Goal: Information Seeking & Learning: Learn about a topic

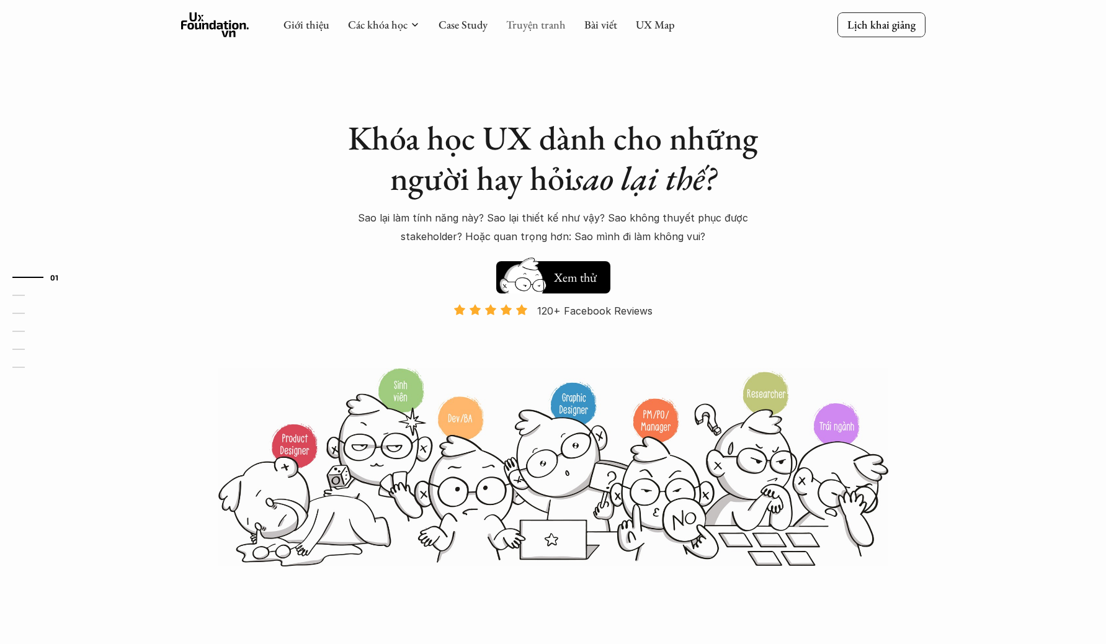
click at [530, 25] on link "Truyện tranh" at bounding box center [536, 24] width 60 height 14
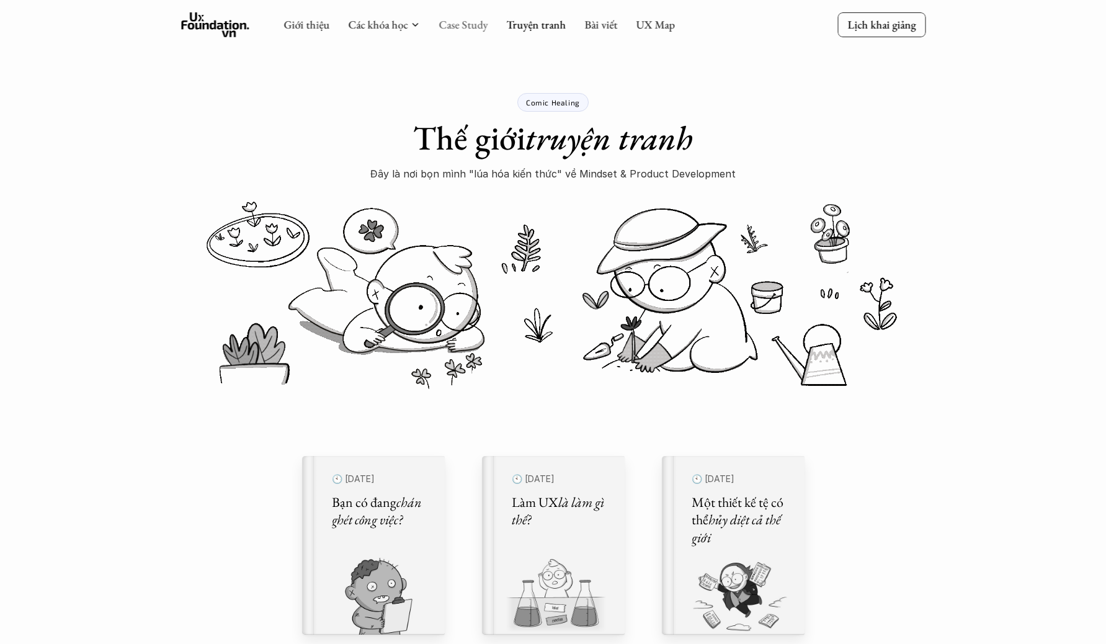
click at [456, 28] on link "Case Study" at bounding box center [463, 24] width 49 height 14
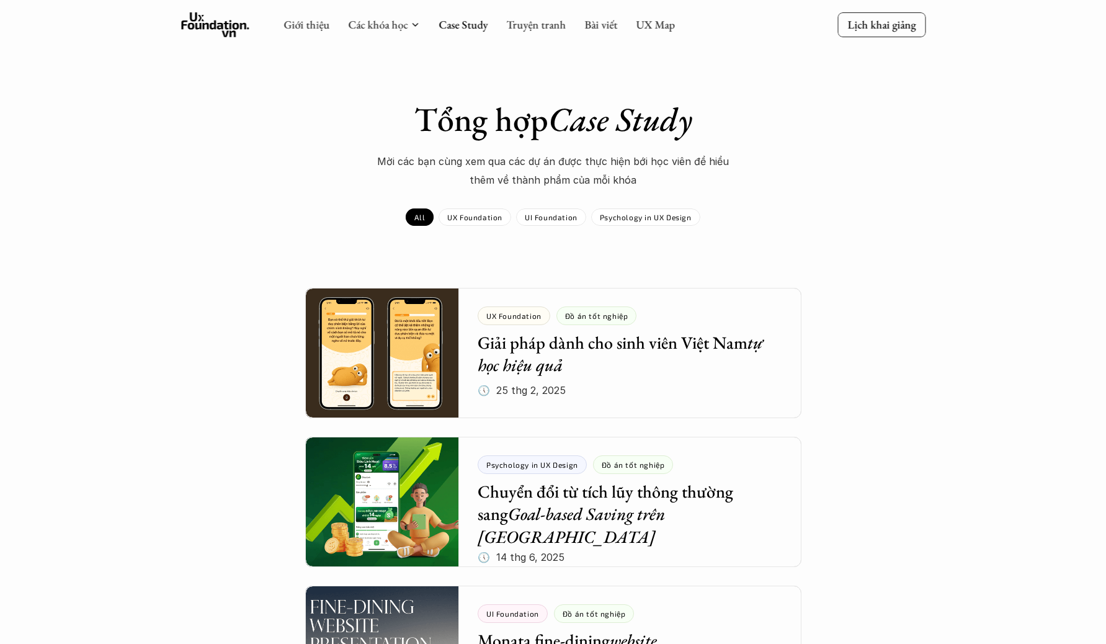
click at [234, 34] on use at bounding box center [215, 24] width 68 height 25
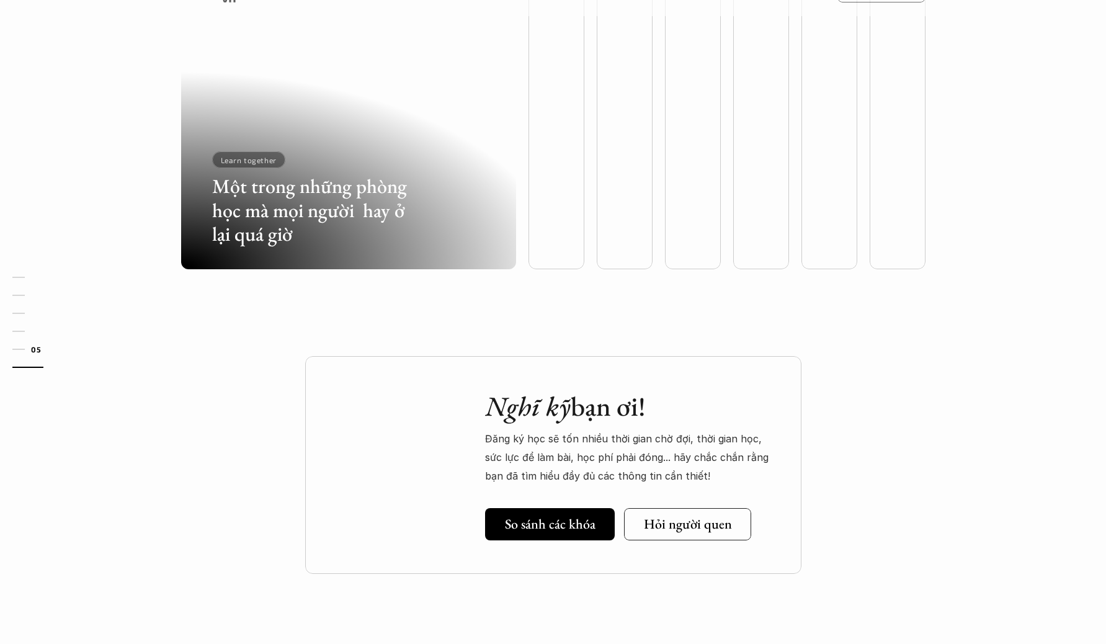
scroll to position [3194, 0]
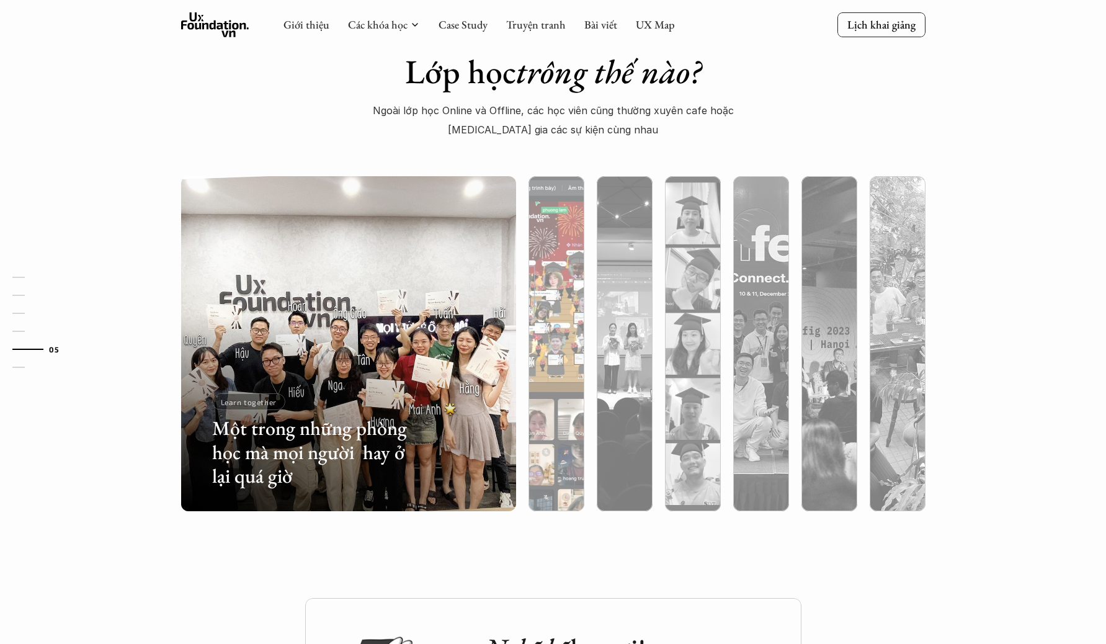
click at [527, 293] on div at bounding box center [556, 343] width 68 height 335
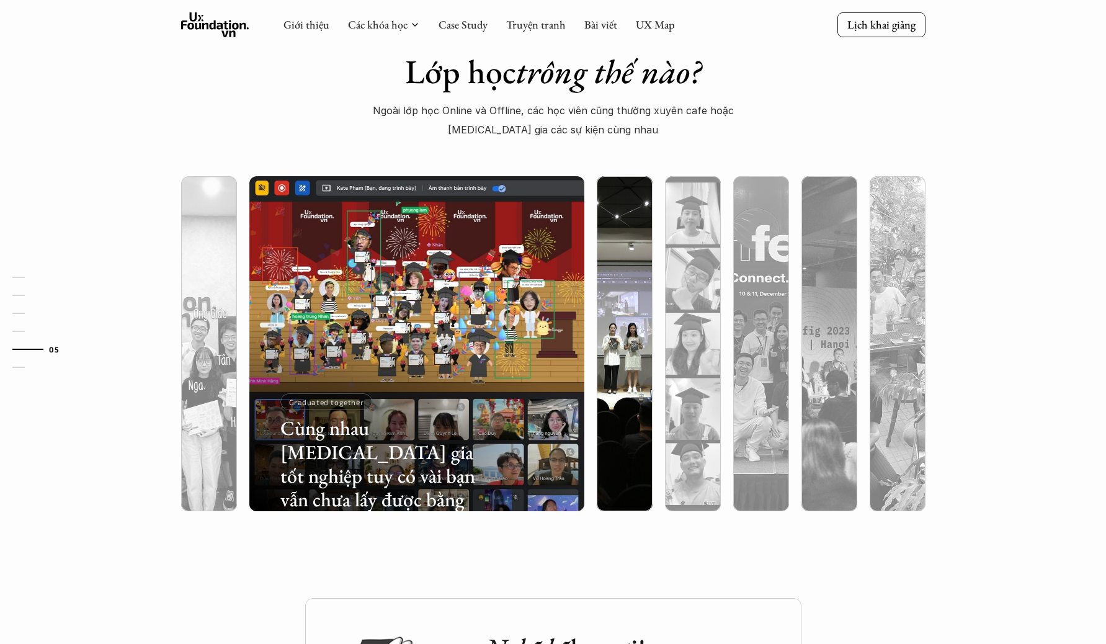
click at [642, 322] on div at bounding box center [625, 410] width 56 height 202
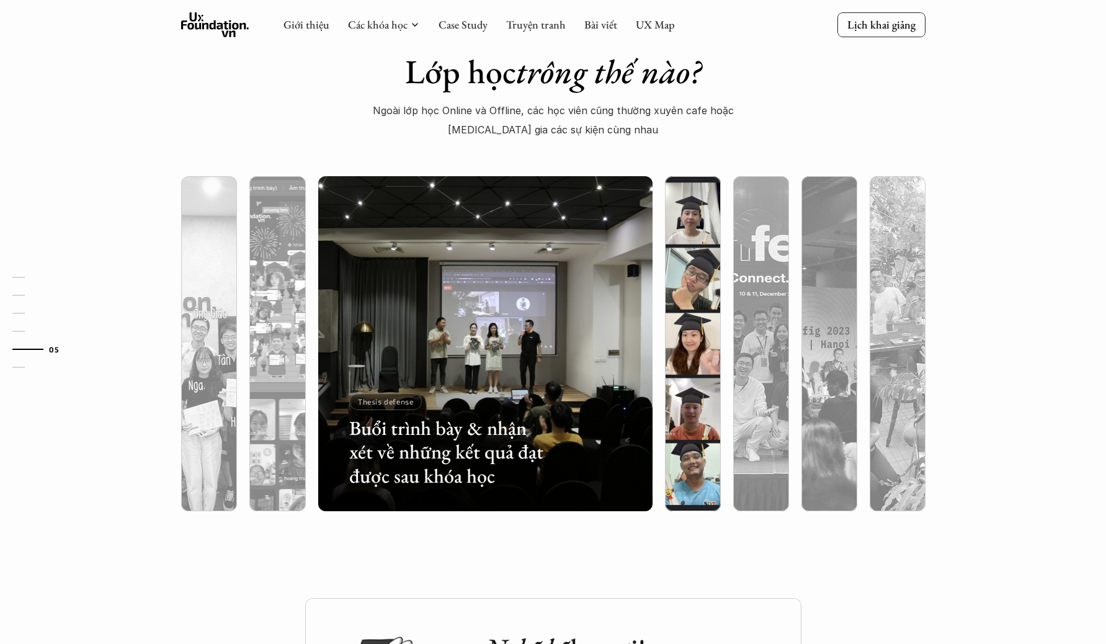
click at [660, 321] on div at bounding box center [693, 343] width 68 height 335
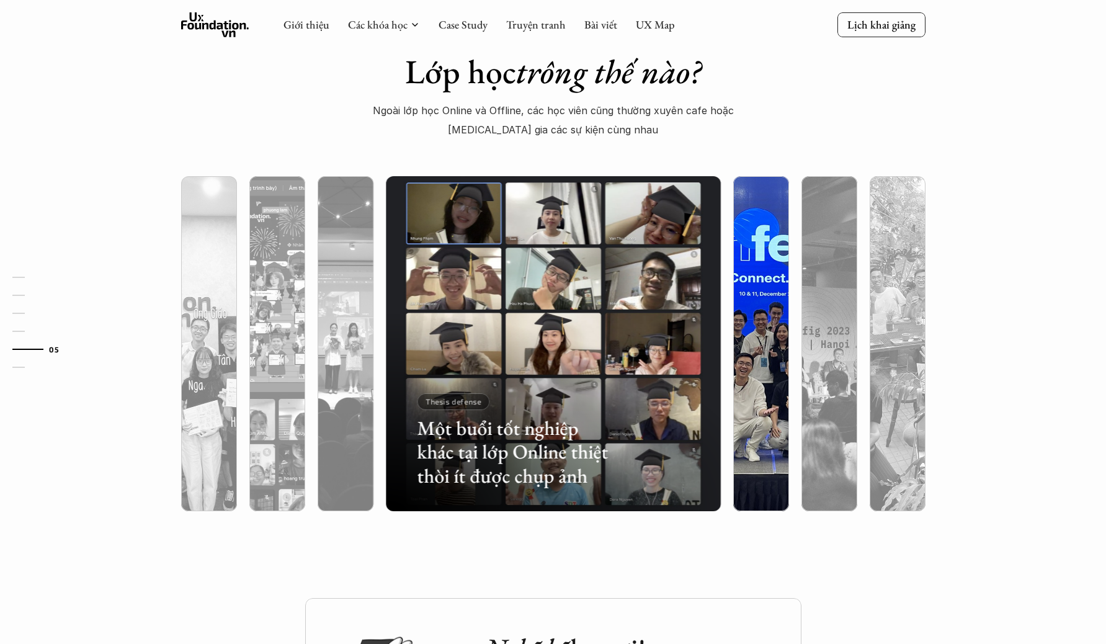
click at [730, 317] on div at bounding box center [761, 343] width 68 height 335
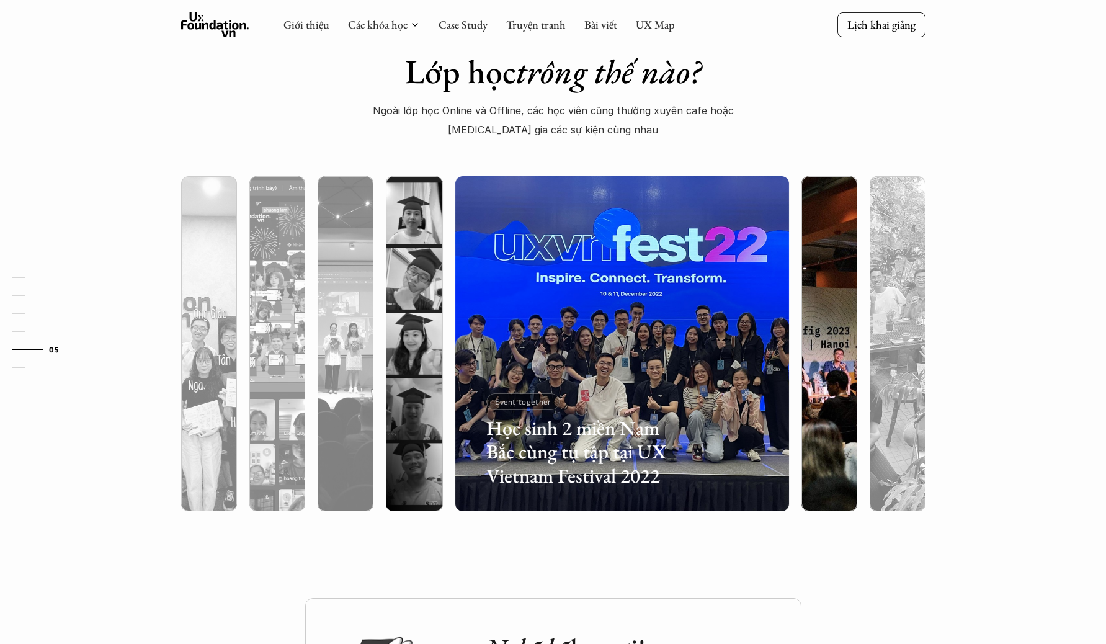
click at [798, 317] on div at bounding box center [829, 343] width 68 height 335
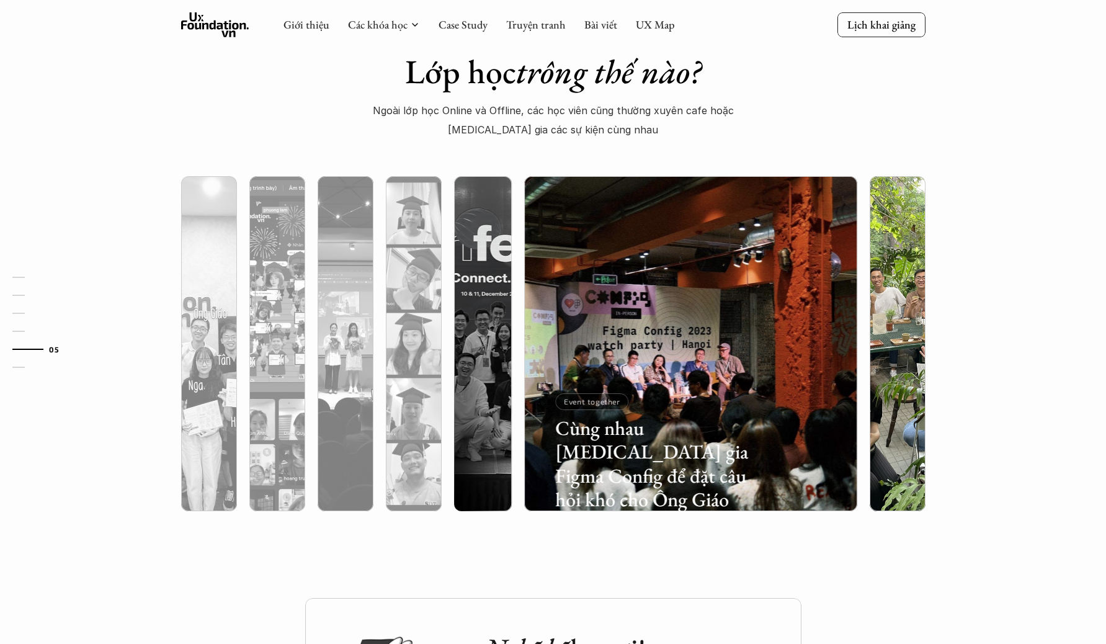
click at [883, 316] on div at bounding box center [898, 410] width 56 height 202
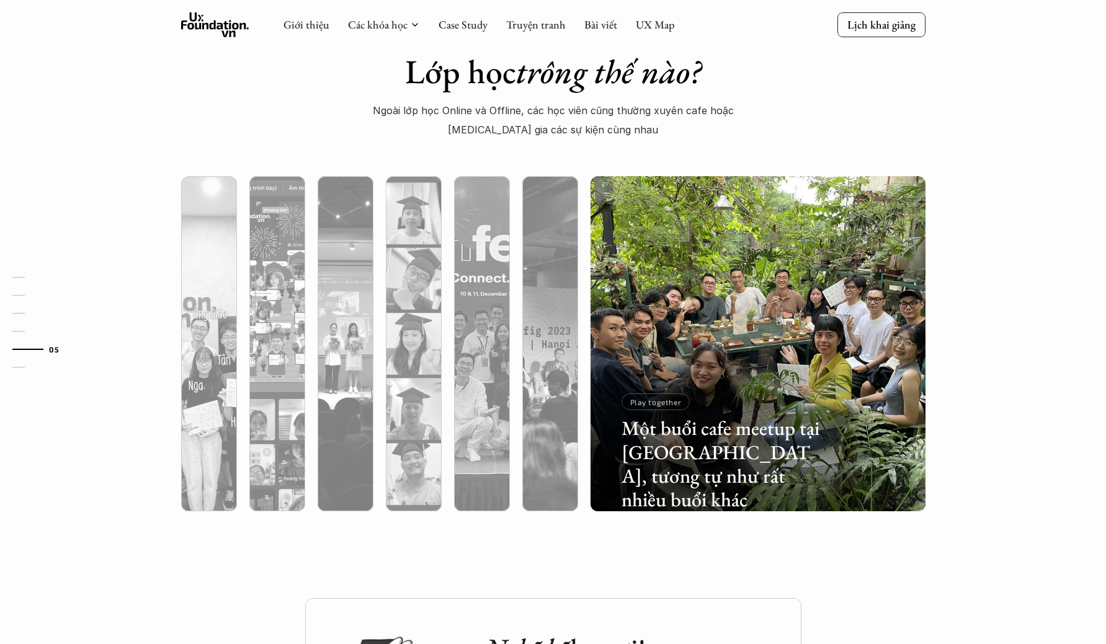
click at [1060, 286] on div "Lớp học trông thế nào? Ngoài lớp học Online và Offline, các học viên cũng thườn…" at bounding box center [553, 293] width 1106 height 609
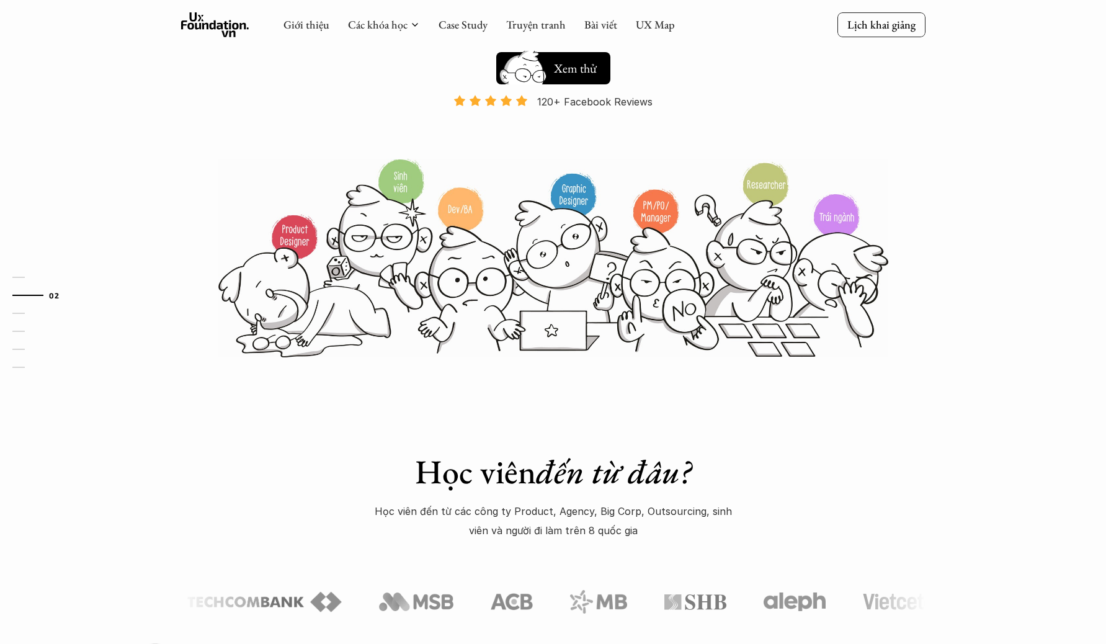
scroll to position [0, 0]
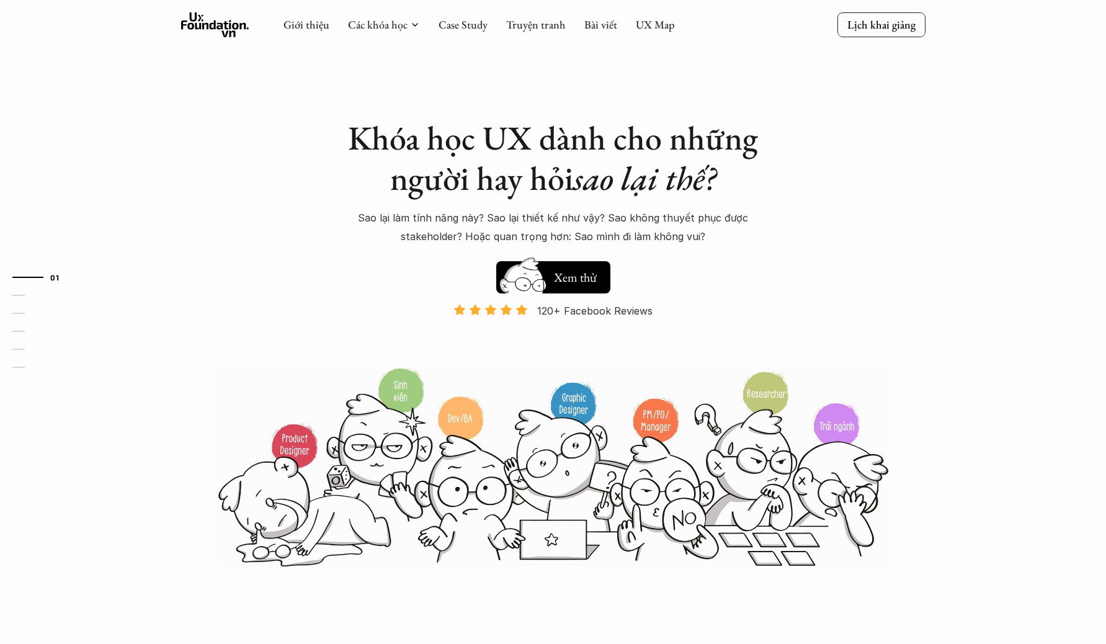
click at [816, 235] on div "Khóa học UX dành cho những người hay hỏi sao lại thế? Sao lại làm tính năng này…" at bounding box center [553, 284] width 744 height 568
click at [472, 24] on link "Case Study" at bounding box center [463, 24] width 49 height 14
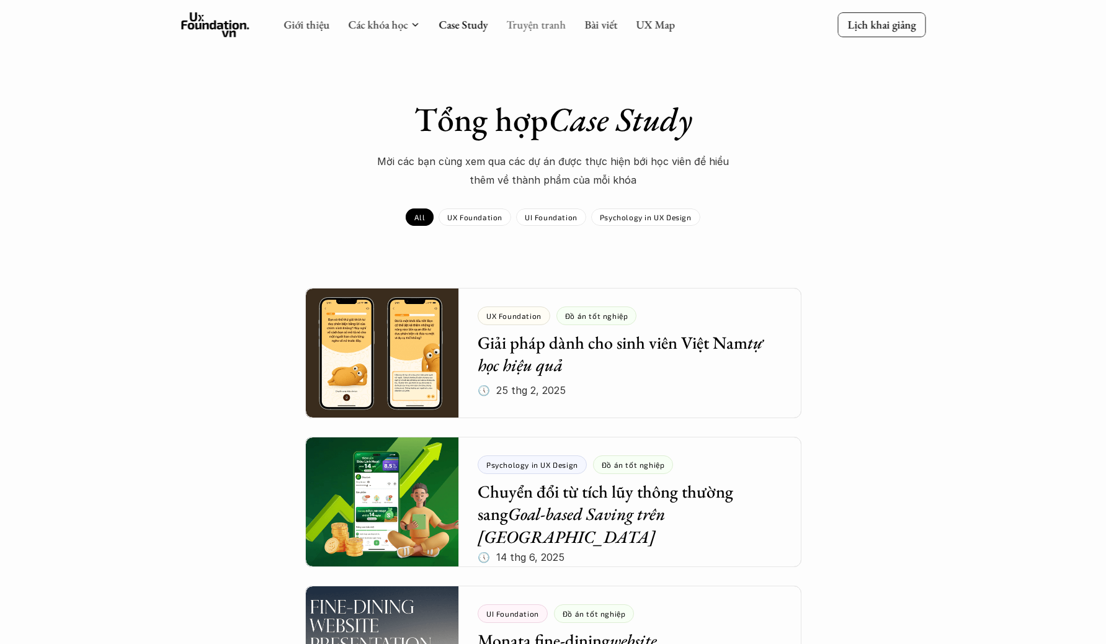
click at [521, 25] on link "Truyện tranh" at bounding box center [536, 24] width 60 height 14
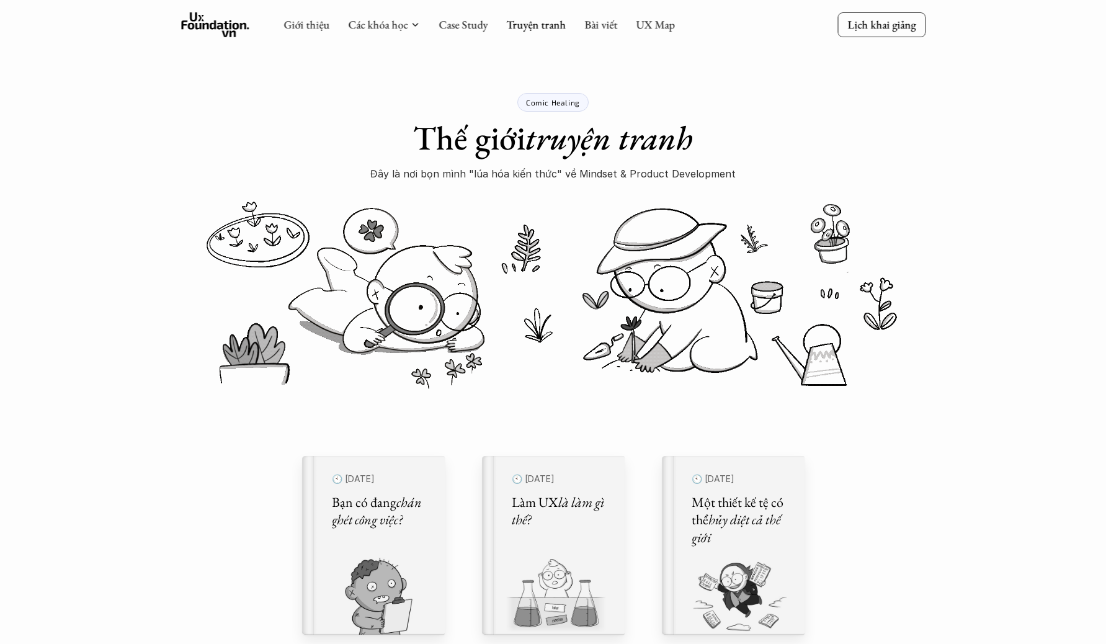
click at [488, 30] on div "Giới thiệu Các khóa học Case Study Truyện tranh Bài viết UX Map" at bounding box center [479, 24] width 391 height 25
click at [473, 17] on link "Case Study" at bounding box center [463, 24] width 49 height 14
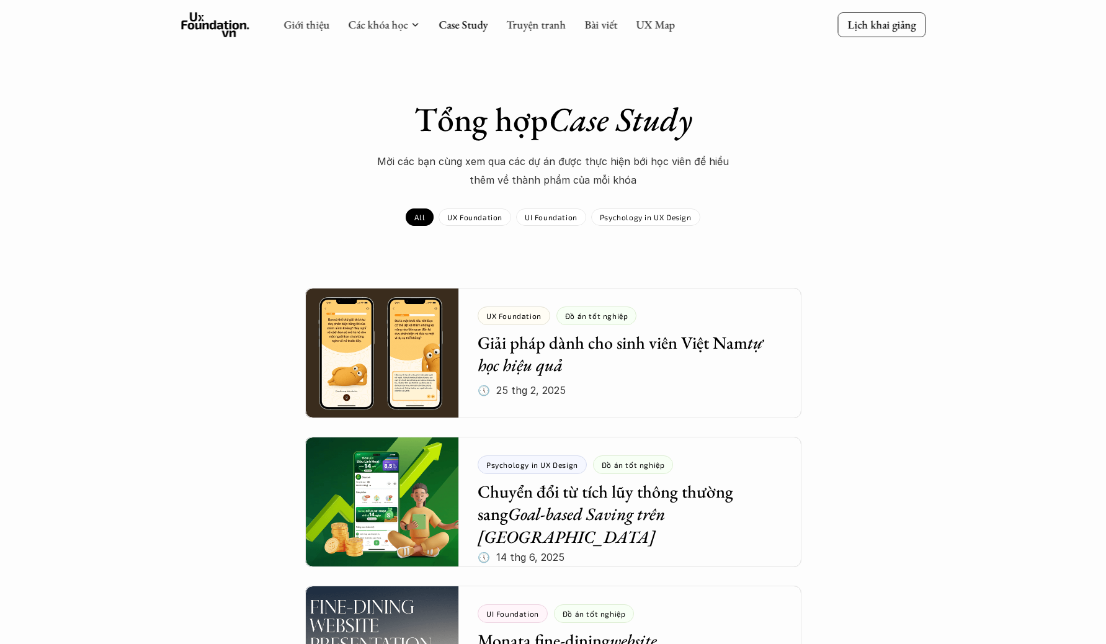
click at [659, 34] on div "Giới thiệu Các khóa học Case Study Truyện tranh Bài viết UX Map" at bounding box center [479, 24] width 391 height 25
click at [656, 15] on div "Giới thiệu Các khóa học Case Study Truyện tranh Bài viết UX Map" at bounding box center [479, 24] width 391 height 25
click at [646, 18] on link "UX Map" at bounding box center [655, 24] width 39 height 14
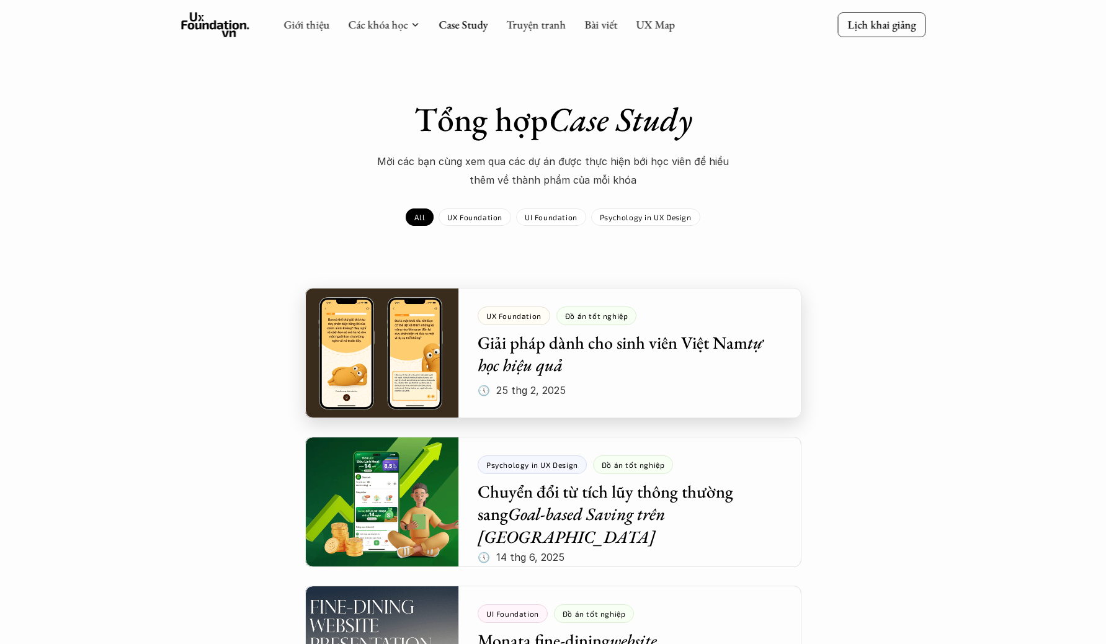
click at [558, 337] on div at bounding box center [553, 353] width 496 height 130
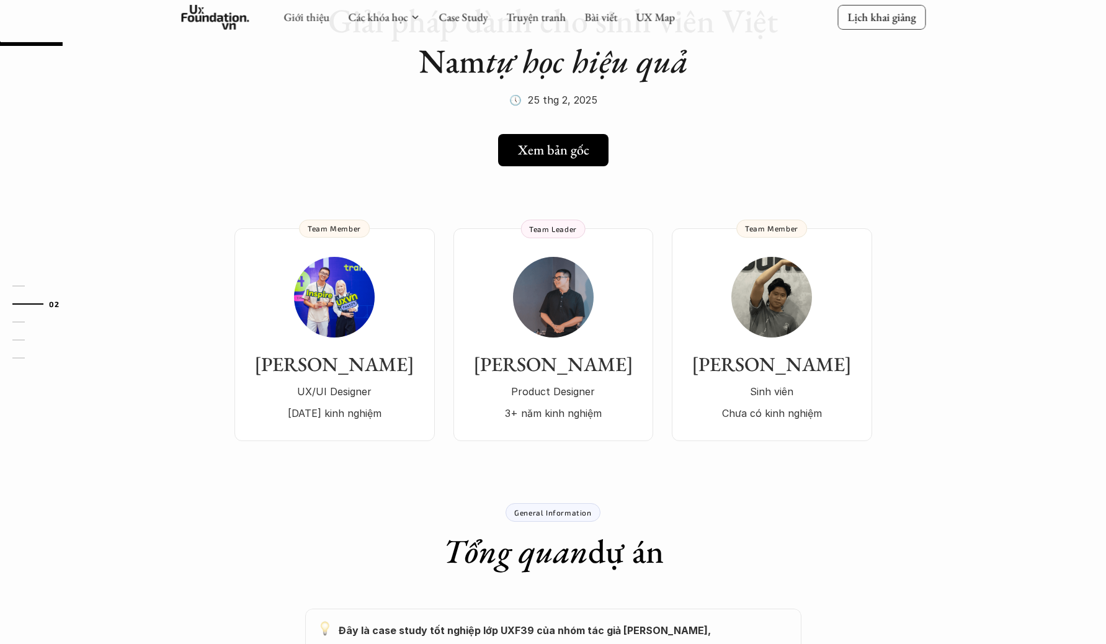
scroll to position [143, 0]
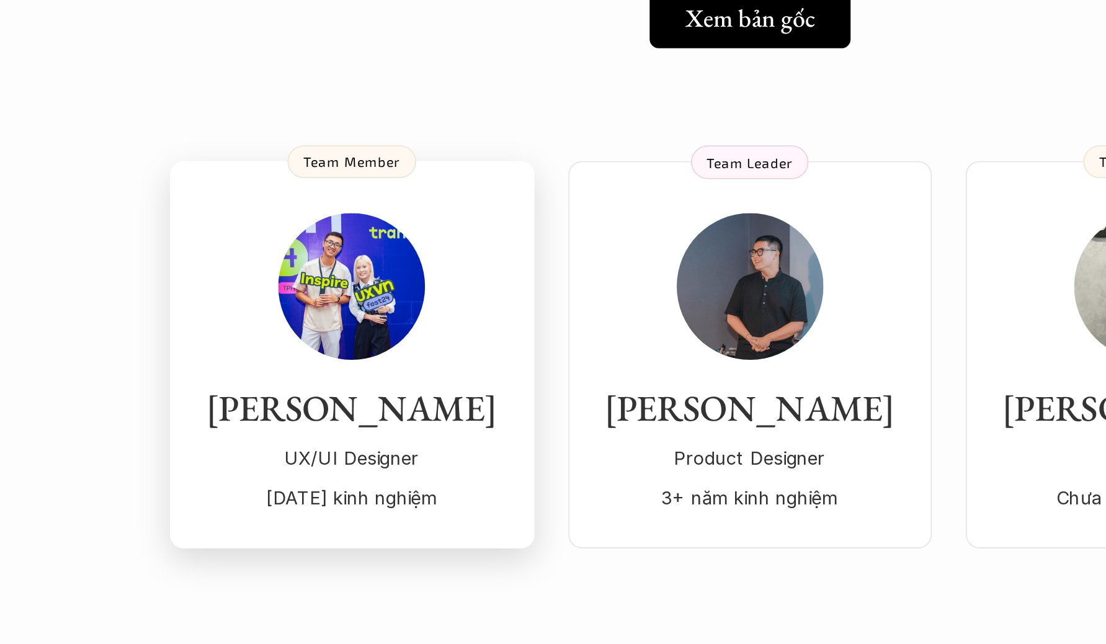
click at [314, 266] on img at bounding box center [334, 275] width 81 height 81
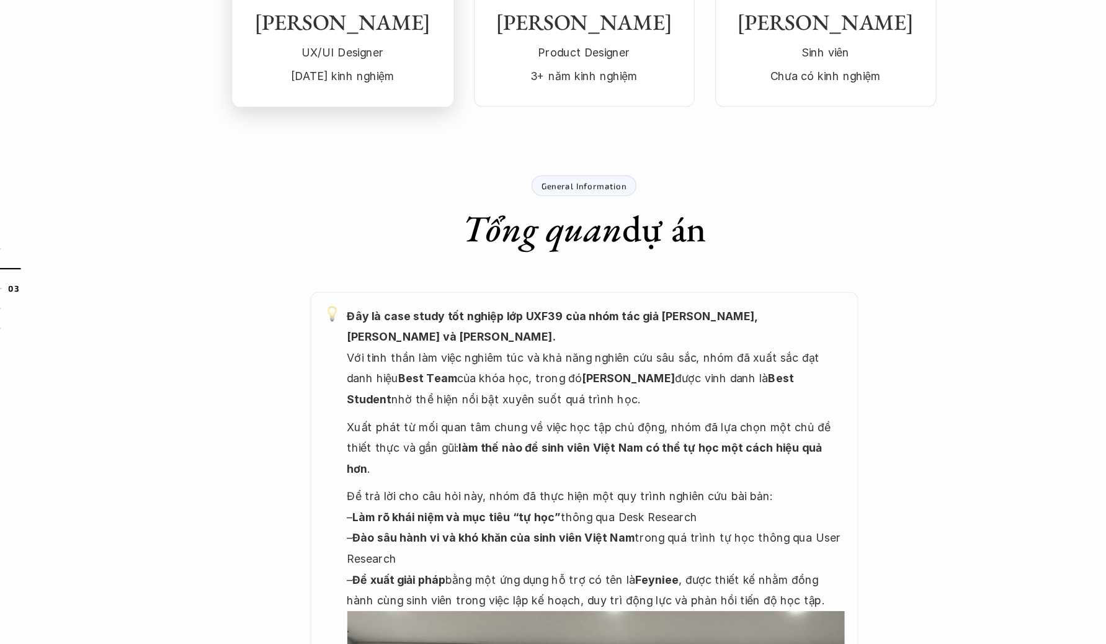
scroll to position [715, 0]
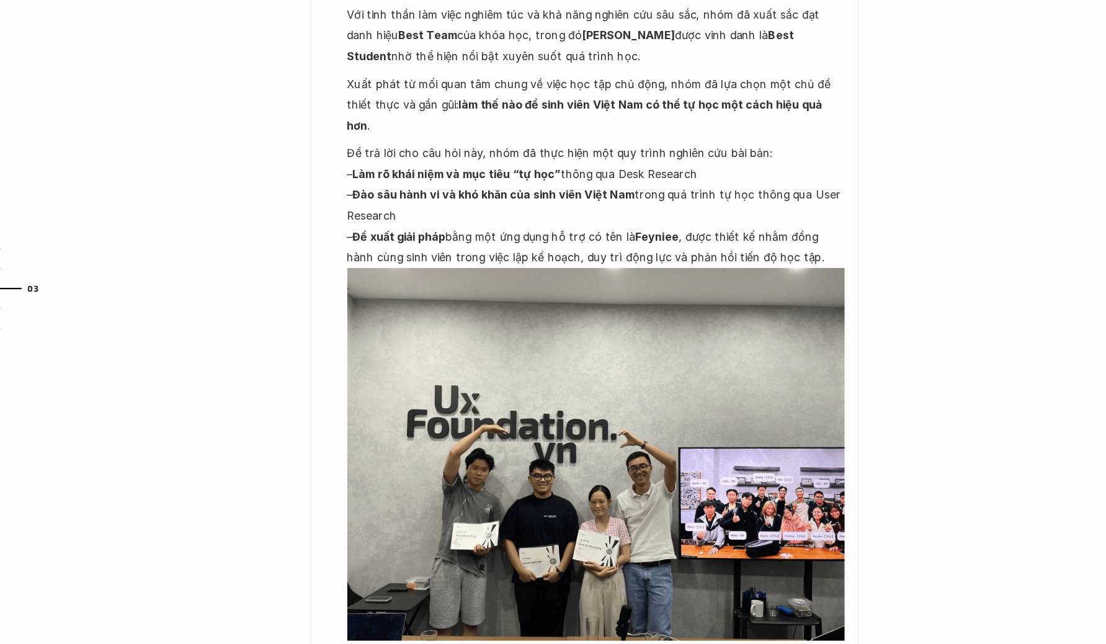
click at [498, 212] on strong "Làm rõ khái niệm và mục tiêu “tự học”" at bounding box center [438, 218] width 189 height 12
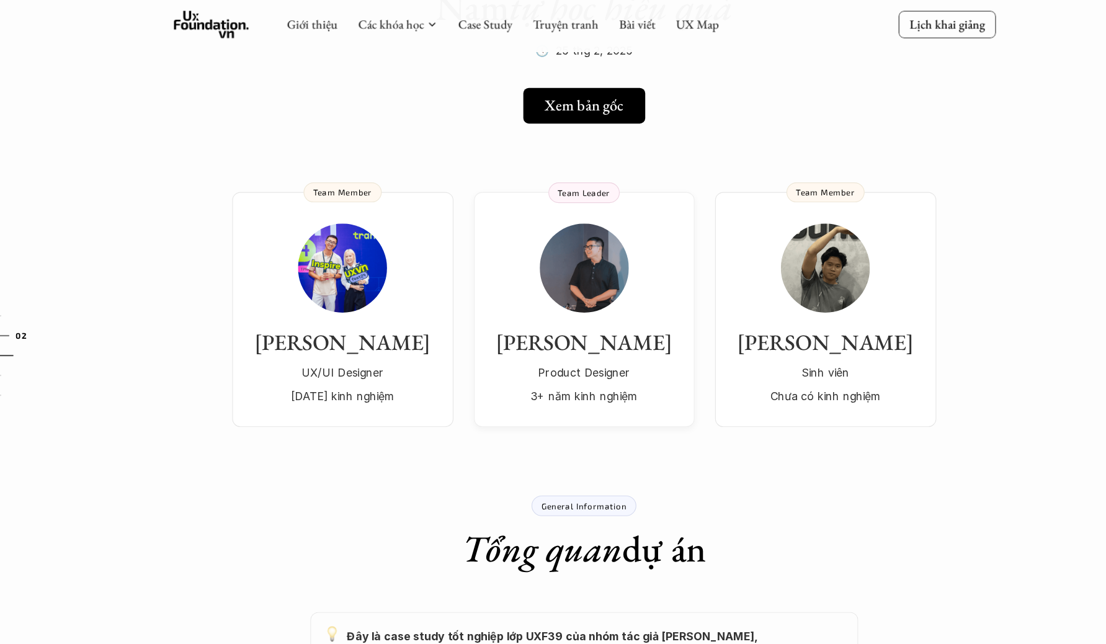
scroll to position [0, 0]
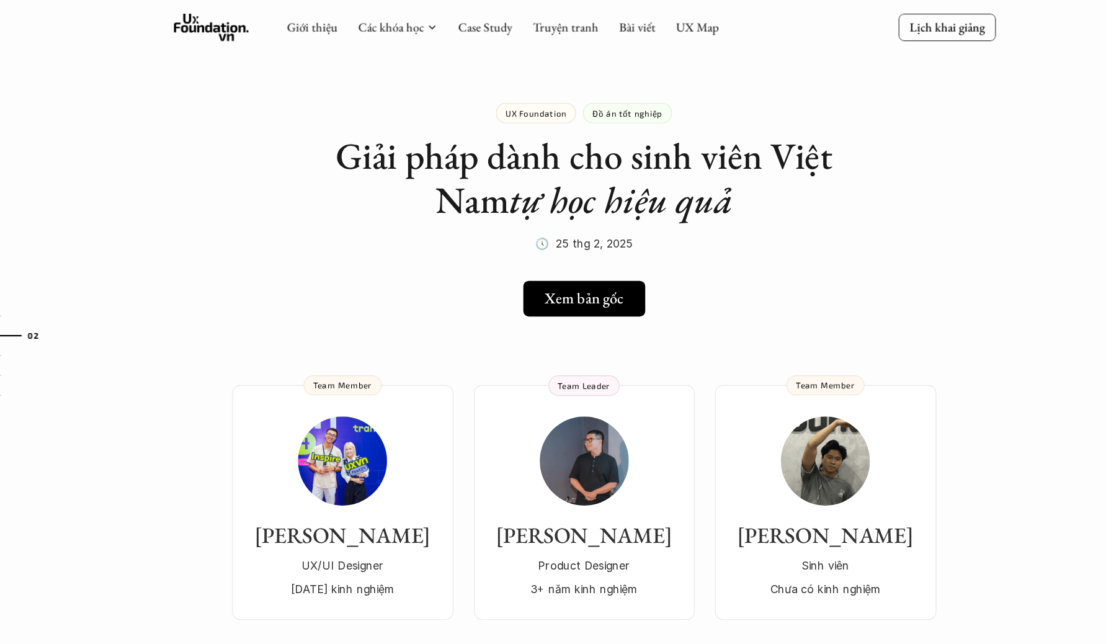
click at [217, 22] on icon at bounding box center [215, 24] width 68 height 25
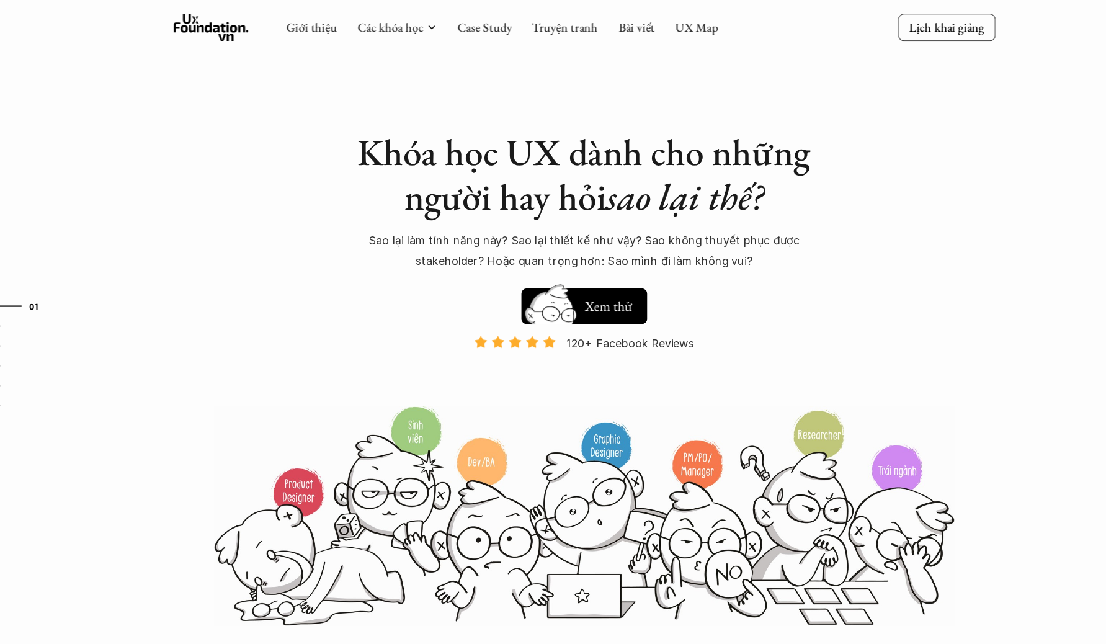
click at [516, 242] on p "Sao lại làm tính năng này? Sao lại thiết kế như vậy? Sao không thuyết phục được…" at bounding box center [553, 227] width 434 height 38
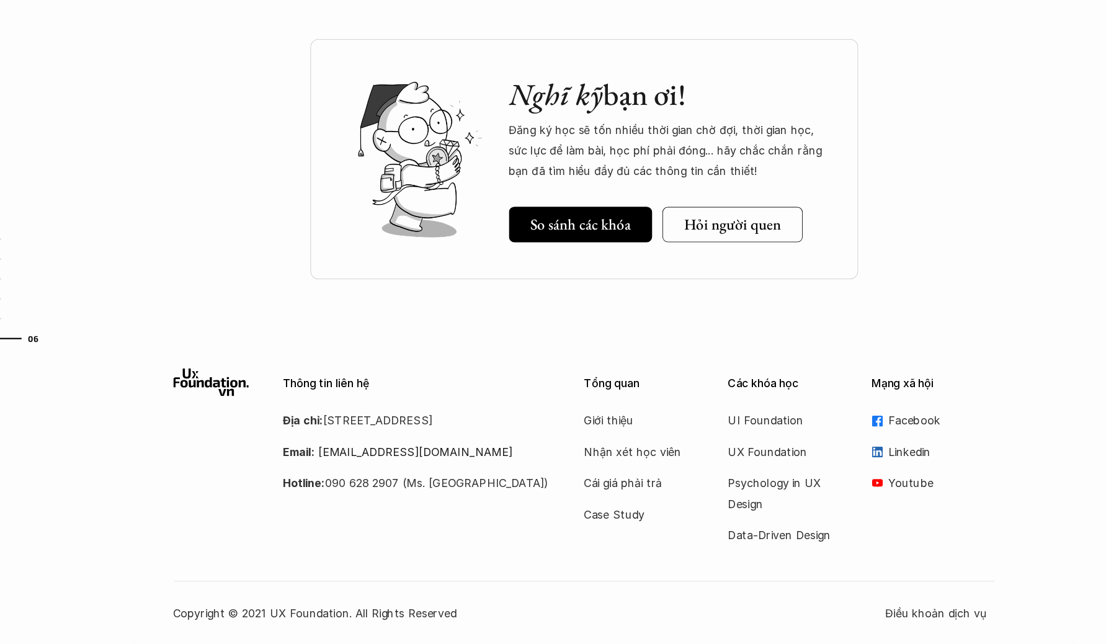
scroll to position [3695, 0]
